Goal: Communication & Community: Ask a question

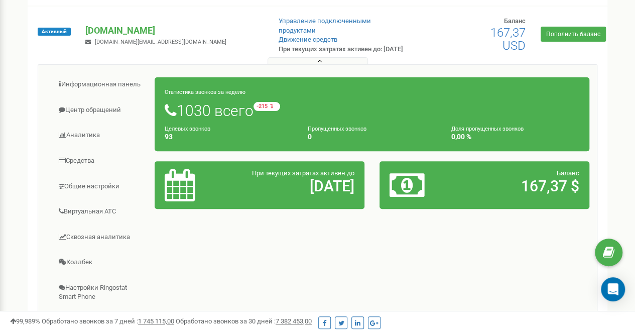
scroll to position [151, 0]
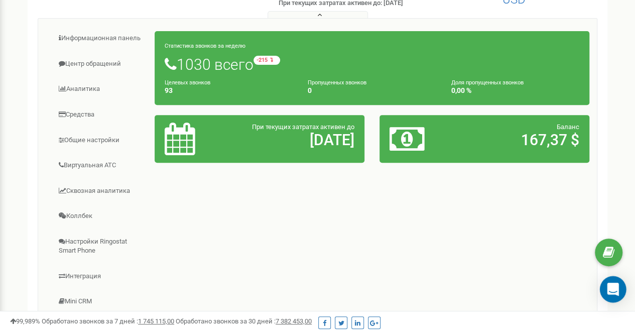
click at [607, 287] on icon "Open Intercom Messenger" at bounding box center [612, 289] width 13 height 13
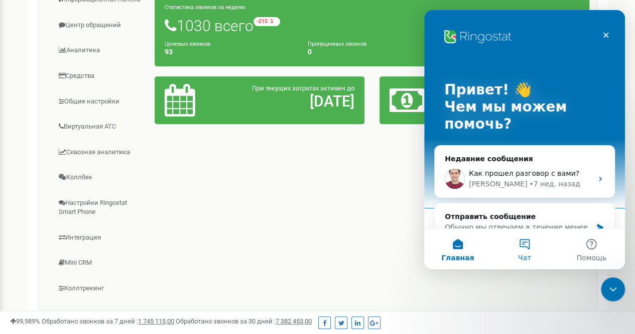
scroll to position [251, 0]
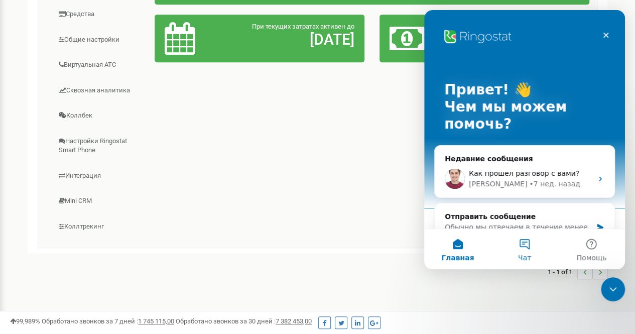
click at [532, 250] on button "Чат" at bounding box center [524, 249] width 67 height 40
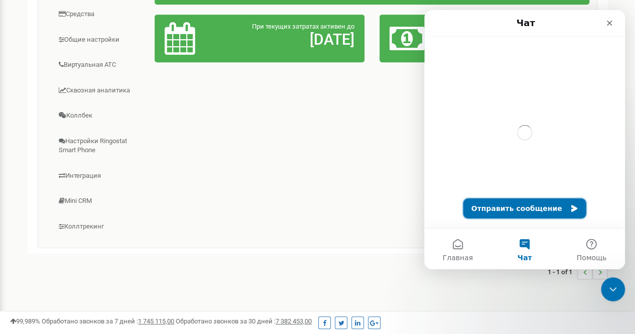
click at [518, 212] on button "Отправить сообщение" at bounding box center [524, 208] width 123 height 20
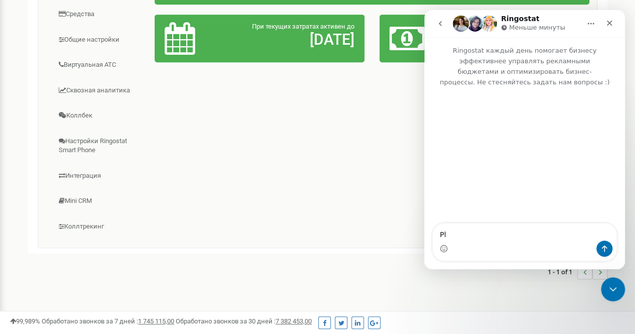
type textarea "P"
type textarea "Связаться с оператором"
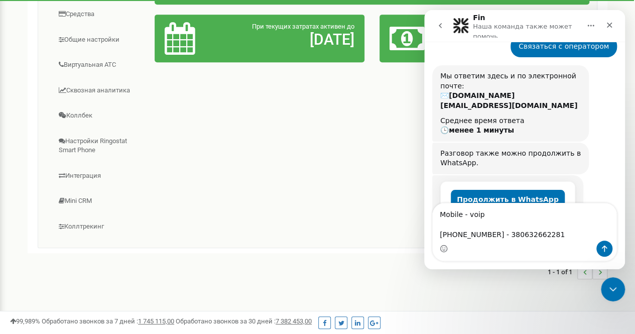
scroll to position [88, 0]
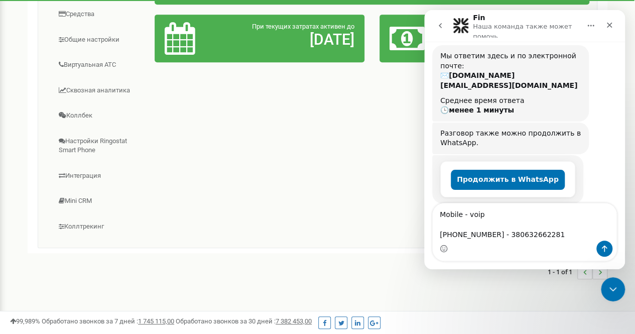
click at [443, 227] on textarea "Mobile - voip [PHONE_NUMBER] - 380632662281" at bounding box center [525, 221] width 184 height 37
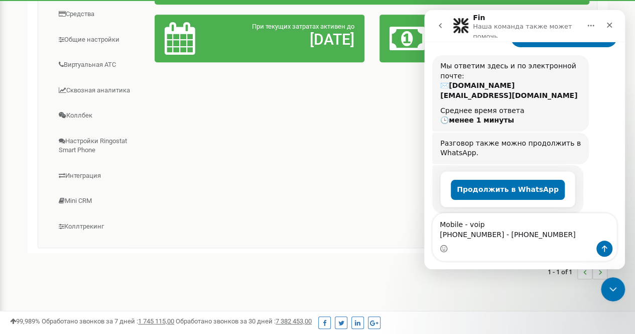
click at [440, 223] on textarea "Mobile - voip [PHONE_NUMBER] - [PHONE_NUMBER]" at bounding box center [525, 226] width 184 height 27
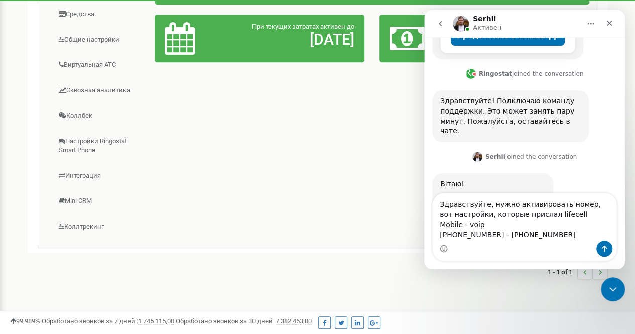
scroll to position [234, 0]
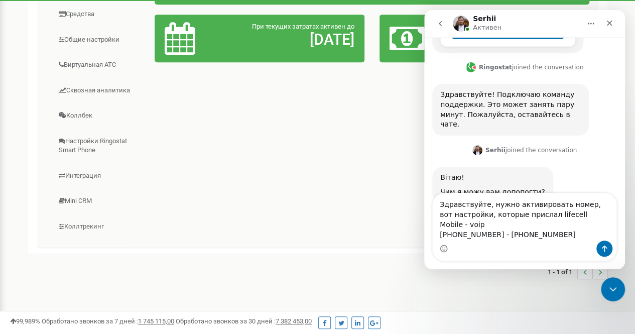
click at [568, 240] on textarea "Здравствуйте, нужно активировать номер, вот настройки, которые прислал lifecell…" at bounding box center [525, 216] width 184 height 47
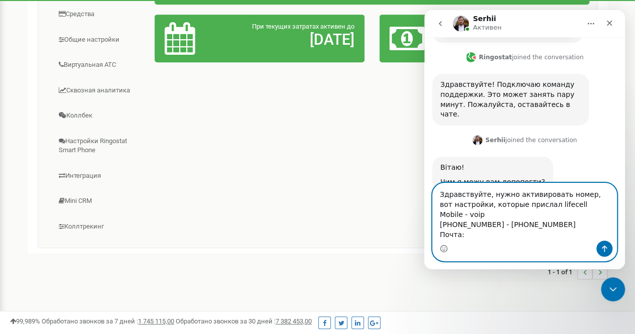
paste textarea "[EMAIL_ADDRESS][DOMAIN_NAME]"
type textarea "Здравствуйте, нужно активировать номер, вот настройки, которые прислал lifecell…"
click at [599, 249] on button "Отправить сообщение…" at bounding box center [604, 248] width 16 height 16
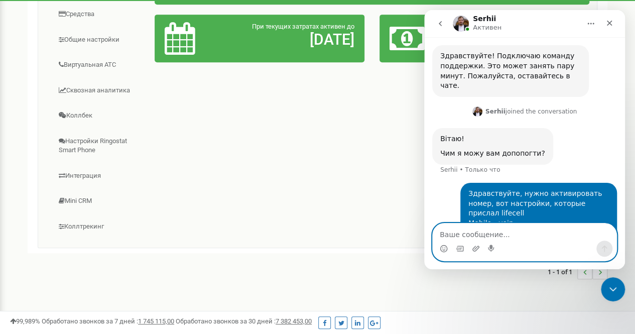
scroll to position [274, 0]
drag, startPoint x: 511, startPoint y: 204, endPoint x: 494, endPoint y: 233, distance: 33.5
click at [494, 233] on textarea "Ваше сообщение..." at bounding box center [525, 231] width 184 height 17
type textarea "Ошибочка"
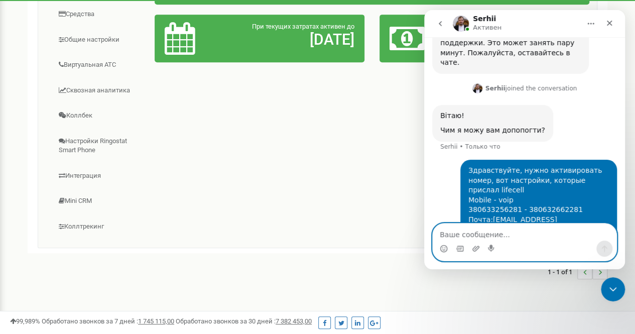
paste textarea "[EMAIL_ADDRESS][DOMAIN_NAME]"
click at [457, 237] on textarea "[EMAIL_ADDRESS][DOMAIN_NAME]" at bounding box center [525, 231] width 184 height 17
type textarea "[EMAIL_ADDRESS][DOMAIN_NAME]"
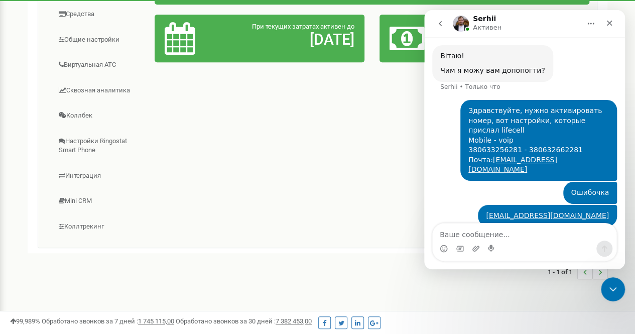
scroll to position [358, 0]
